Goal: Task Accomplishment & Management: Use online tool/utility

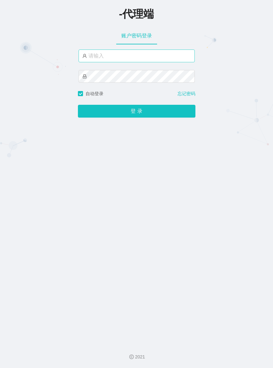
type input "azhong02"
click at [78, 105] on button "登 录" at bounding box center [137, 111] width 118 height 13
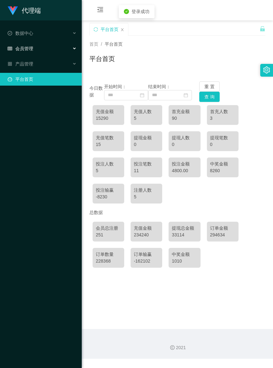
click at [31, 49] on span "会员管理" at bounding box center [21, 48] width 26 height 5
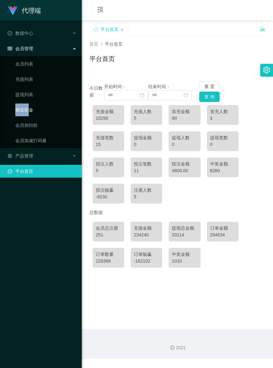
drag, startPoint x: 29, startPoint y: 103, endPoint x: 29, endPoint y: 106, distance: 3.5
click at [29, 106] on ul "会员列表 充值列表 提现列表 赠送彩金 会员加扣款 会员加减打码量" at bounding box center [41, 102] width 82 height 92
click at [29, 106] on link "赠送彩金" at bounding box center [45, 110] width 61 height 13
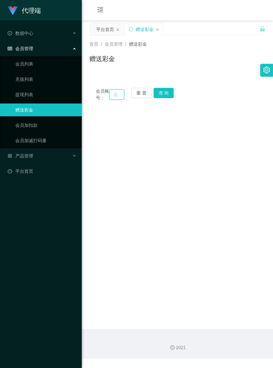
click at [112, 98] on input "text" at bounding box center [117, 94] width 14 height 10
click at [138, 94] on button "重 置" at bounding box center [141, 93] width 20 height 10
click at [113, 96] on input "text" at bounding box center [117, 94] width 14 height 10
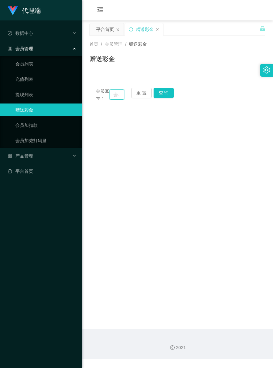
paste input "Workbench158"
type input "Workbench158"
click at [166, 95] on button "查 询" at bounding box center [164, 93] width 20 height 10
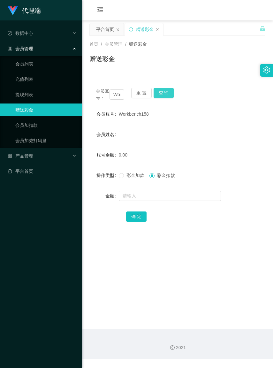
click at [167, 92] on button "查 询" at bounding box center [164, 93] width 20 height 10
drag, startPoint x: 124, startPoint y: 182, endPoint x: 124, endPoint y: 185, distance: 3.2
click at [124, 178] on span "彩金加款" at bounding box center [135, 175] width 23 height 5
click at [135, 200] on input "text" at bounding box center [170, 196] width 102 height 10
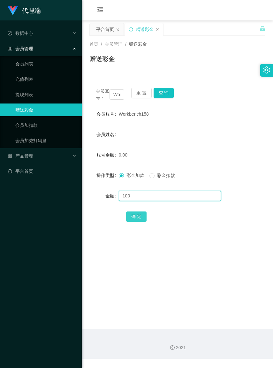
type input "100"
click at [138, 222] on button "确 定" at bounding box center [136, 217] width 20 height 10
click at [147, 89] on button "重 置" at bounding box center [141, 93] width 20 height 10
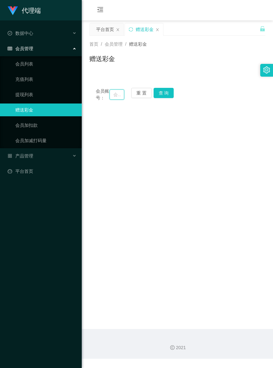
click at [113, 98] on input "text" at bounding box center [117, 94] width 14 height 10
click at [112, 98] on input "text" at bounding box center [117, 94] width 14 height 10
paste input "jacktee"
type input "jacktee"
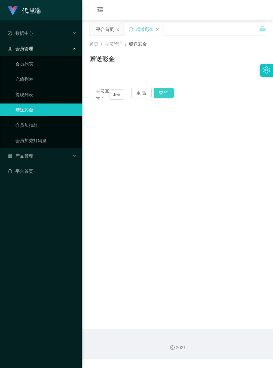
click at [169, 92] on button "查 询" at bounding box center [164, 93] width 20 height 10
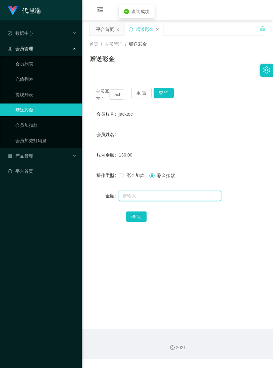
click at [142, 201] on input "text" at bounding box center [170, 196] width 102 height 10
type input "30"
click at [131, 222] on button "确 定" at bounding box center [136, 217] width 20 height 10
drag, startPoint x: 217, startPoint y: 163, endPoint x: 184, endPoint y: 149, distance: 36.2
click at [217, 161] on div "100.00" at bounding box center [170, 155] width 103 height 13
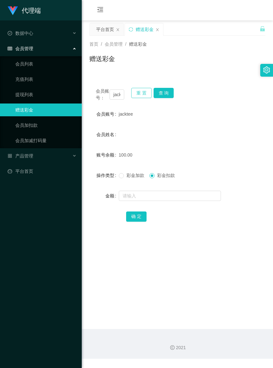
click at [134, 95] on button "重 置" at bounding box center [141, 93] width 20 height 10
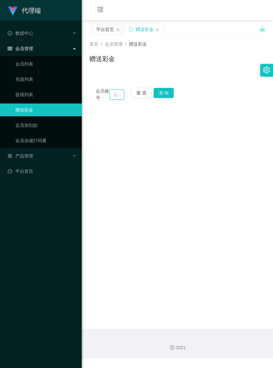
click at [111, 98] on input "text" at bounding box center [117, 94] width 14 height 10
click at [112, 97] on input "text" at bounding box center [117, 94] width 14 height 10
paste input "Alexlim1818"
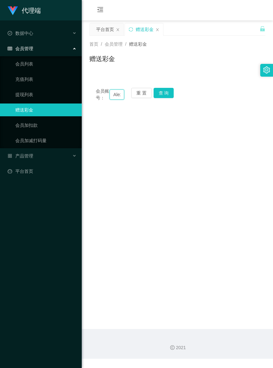
scroll to position [0, 18]
type input "Alexlim1818"
click at [167, 95] on button "查 询" at bounding box center [164, 93] width 20 height 10
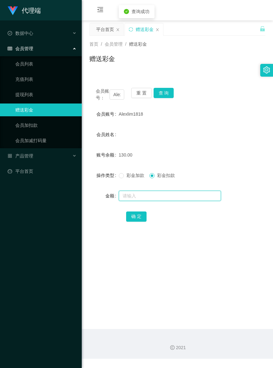
click at [151, 201] on input "text" at bounding box center [170, 196] width 102 height 10
type input "30"
click at [141, 222] on button "确 定" at bounding box center [136, 217] width 20 height 10
